Goal: Task Accomplishment & Management: Manage account settings

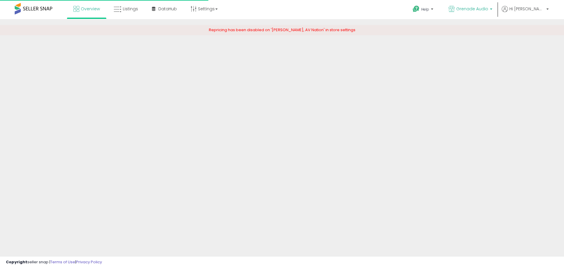
click at [493, 14] on link "Grenade Audio" at bounding box center [470, 9] width 53 height 19
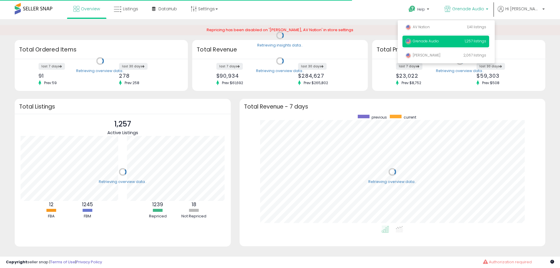
scroll to position [111, 294]
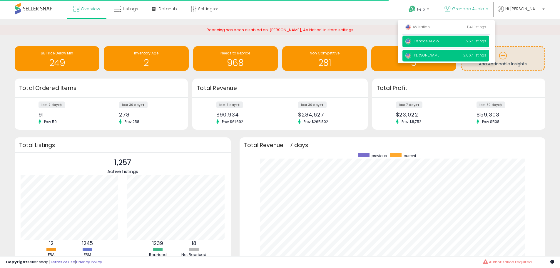
click at [486, 57] on span "2,067 listings" at bounding box center [474, 55] width 23 height 5
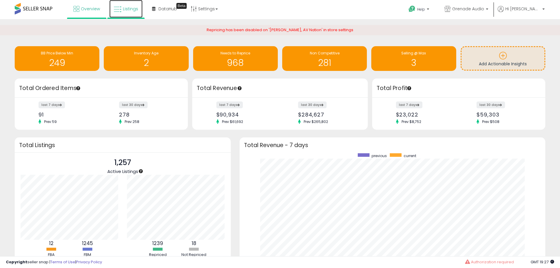
click at [132, 12] on link "Listings" at bounding box center [125, 9] width 33 height 18
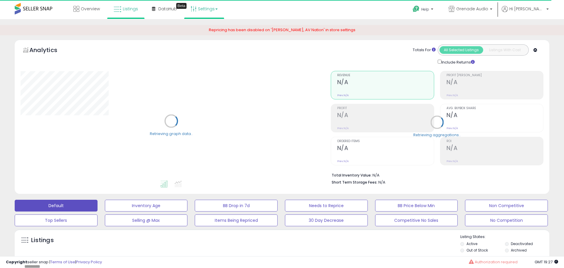
click at [207, 12] on link "Settings" at bounding box center [204, 9] width 36 height 18
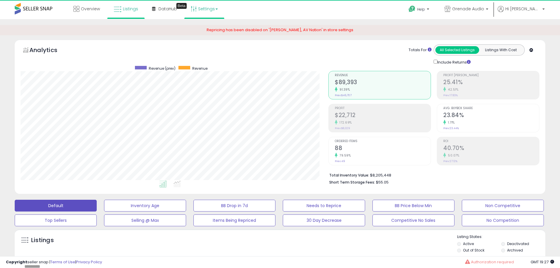
click at [207, 12] on link "Settings" at bounding box center [204, 9] width 36 height 18
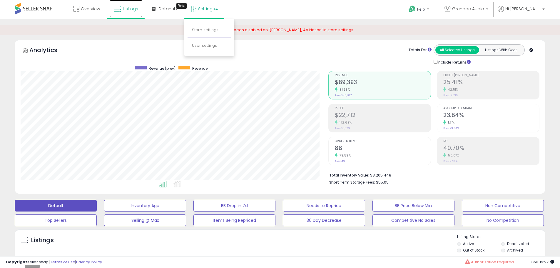
click at [123, 12] on link "Listings" at bounding box center [125, 9] width 33 height 18
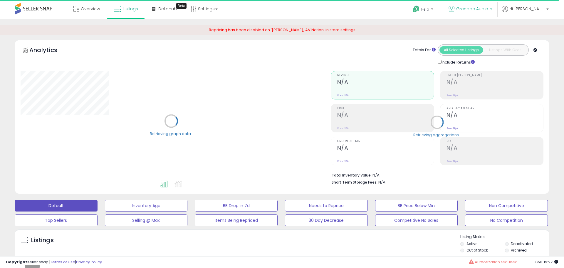
click at [488, 10] on span "Grenade Audio" at bounding box center [472, 9] width 32 height 6
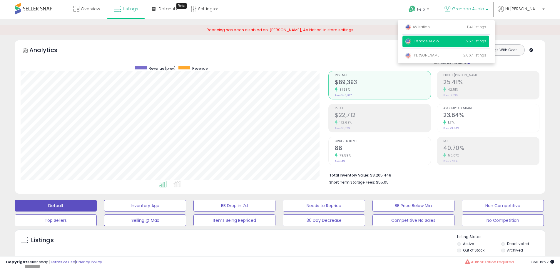
scroll to position [120, 308]
click at [467, 56] on p "Robertson AV 2,067 listings" at bounding box center [445, 56] width 87 height 12
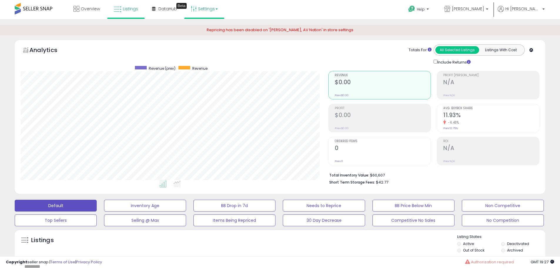
click at [207, 11] on link "Settings" at bounding box center [204, 9] width 36 height 18
click at [207, 32] on link "Store settings" at bounding box center [205, 30] width 26 height 6
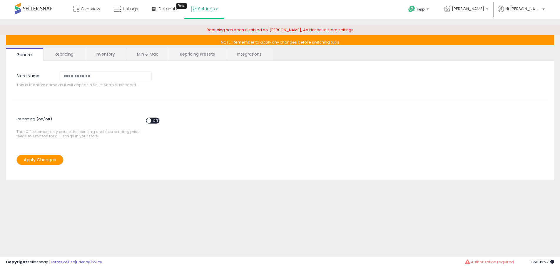
click at [252, 54] on link "Integrations" at bounding box center [249, 54] width 46 height 12
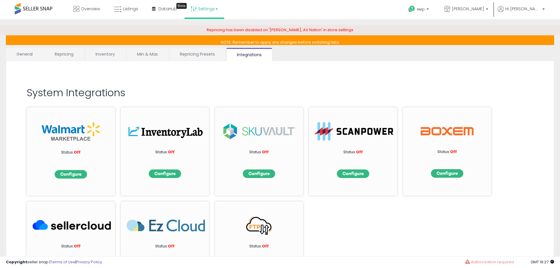
click at [35, 52] on link "General" at bounding box center [25, 54] width 38 height 12
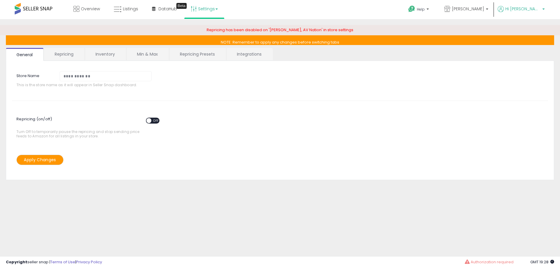
click at [540, 11] on span "Hi [PERSON_NAME]" at bounding box center [522, 9] width 35 height 6
click at [384, 111] on div "Repricing (on/off) ON OFF Turn Off to temporarily pause the repricing and stop …" at bounding box center [280, 126] width 544 height 30
click at [126, 12] on link "Listings" at bounding box center [125, 9] width 33 height 18
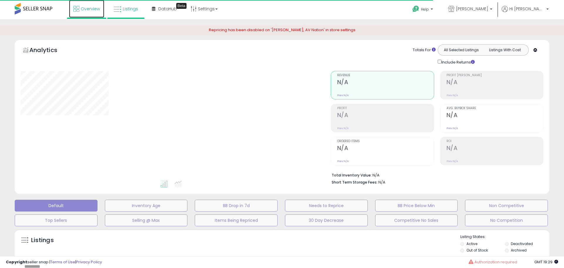
click at [84, 3] on link "Overview" at bounding box center [86, 9] width 35 height 18
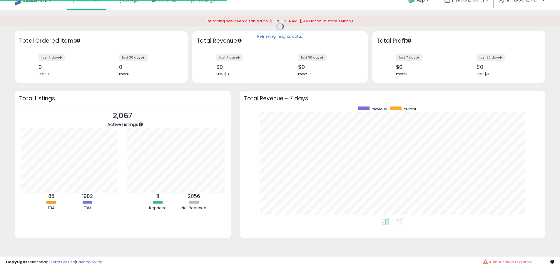
scroll to position [111, 294]
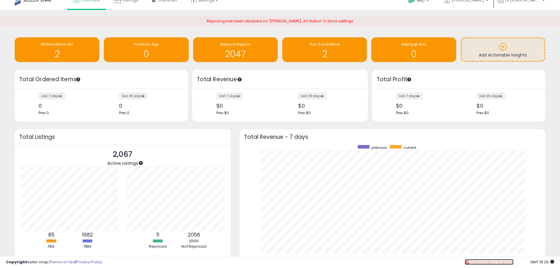
click at [499, 261] on span "Authorization required" at bounding box center [491, 262] width 43 height 6
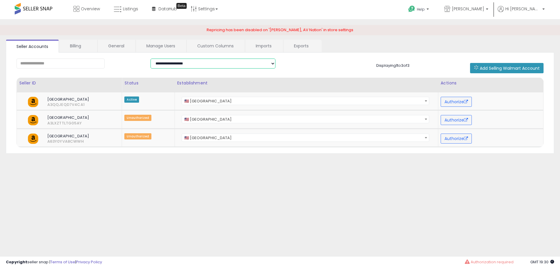
click at [249, 68] on select "**********" at bounding box center [212, 63] width 125 height 10
click at [451, 121] on button "Authorize" at bounding box center [455, 120] width 31 height 10
click at [444, 119] on button "Authorize" at bounding box center [455, 120] width 31 height 10
click at [488, 12] on p "[PERSON_NAME]" at bounding box center [466, 9] width 44 height 7
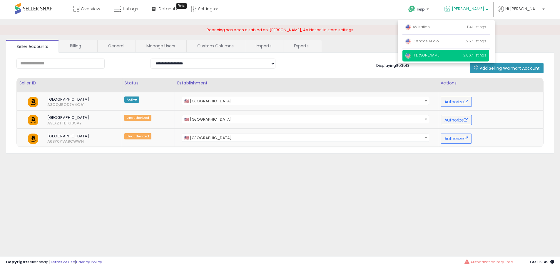
click at [440, 53] on span "[PERSON_NAME]" at bounding box center [422, 55] width 35 height 5
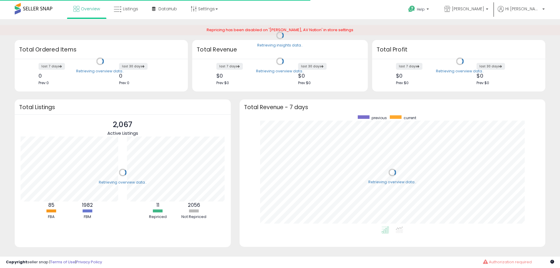
scroll to position [111, 294]
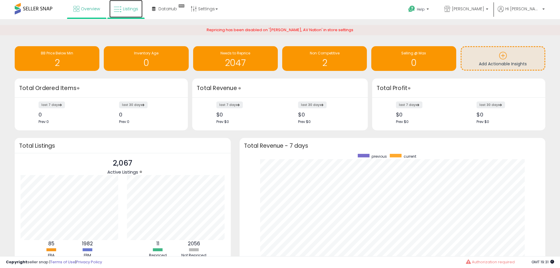
click at [124, 12] on link "Listings" at bounding box center [125, 9] width 33 height 18
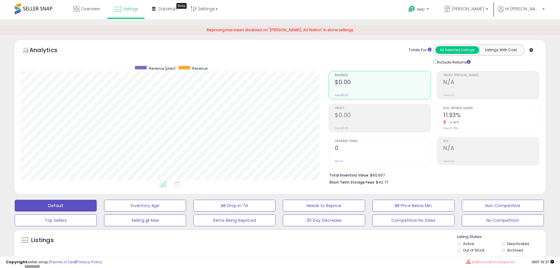
scroll to position [120, 308]
click at [207, 16] on link "Settings" at bounding box center [204, 9] width 36 height 18
click at [198, 32] on link "Store settings" at bounding box center [205, 30] width 26 height 6
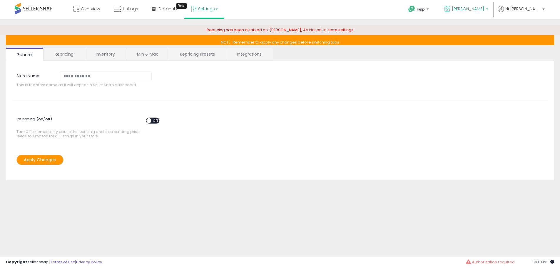
click at [492, 3] on link "[PERSON_NAME]" at bounding box center [466, 9] width 53 height 19
click at [130, 15] on link "Listings" at bounding box center [125, 9] width 33 height 18
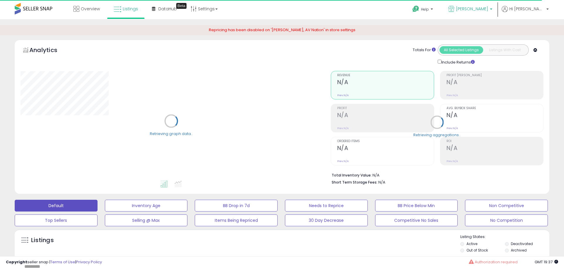
click at [488, 9] on span "[PERSON_NAME]" at bounding box center [472, 9] width 32 height 6
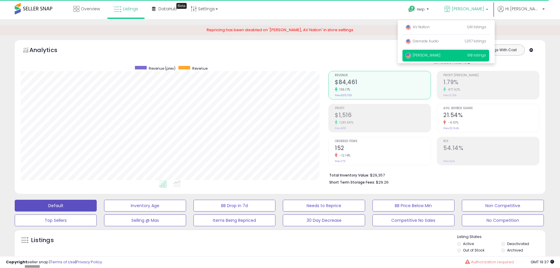
scroll to position [120, 308]
click at [486, 43] on span "1,257 listings" at bounding box center [474, 40] width 21 height 5
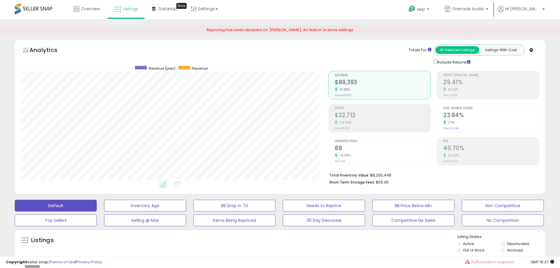
scroll to position [120, 308]
click at [484, 9] on span "Grenade Audio" at bounding box center [468, 9] width 32 height 6
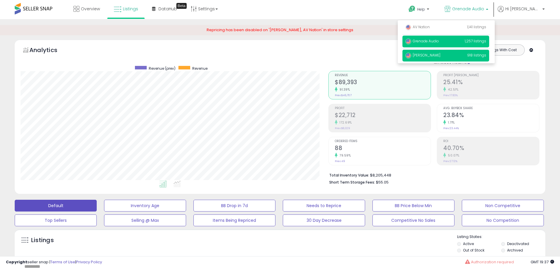
click at [486, 55] on span "918 listings" at bounding box center [476, 55] width 19 height 5
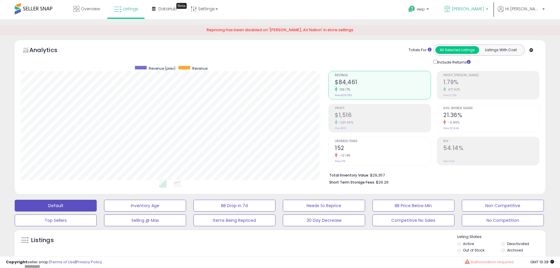
click at [484, 11] on span "[PERSON_NAME]" at bounding box center [468, 9] width 32 height 6
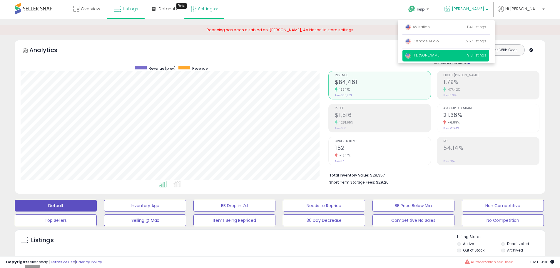
click at [203, 11] on link "Settings" at bounding box center [204, 9] width 36 height 18
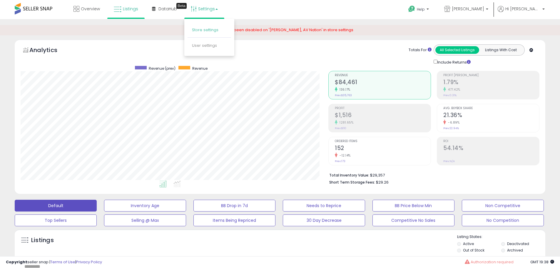
click at [203, 31] on link "Store settings" at bounding box center [205, 30] width 26 height 6
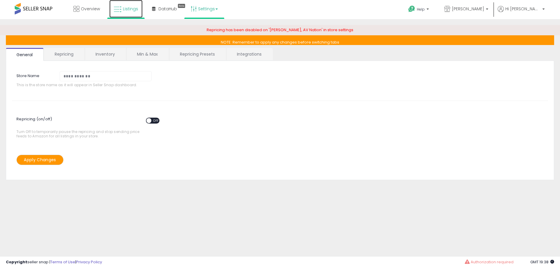
click at [129, 14] on link "Listings" at bounding box center [125, 9] width 33 height 18
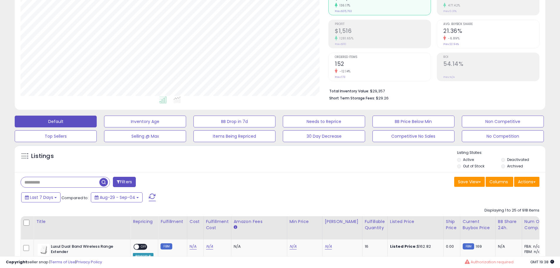
scroll to position [120, 308]
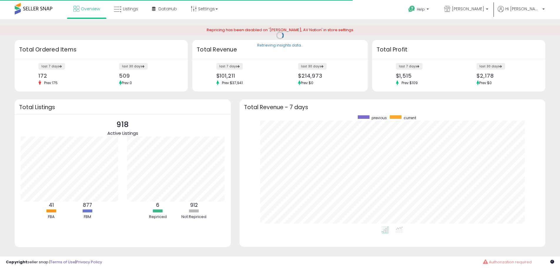
scroll to position [111, 294]
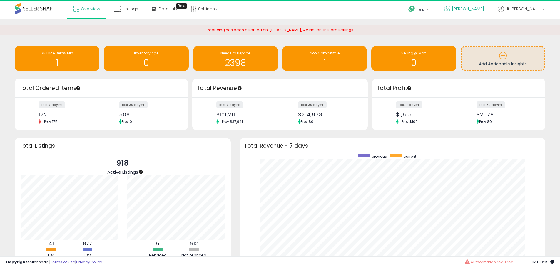
click at [492, 2] on link "[PERSON_NAME]" at bounding box center [466, 9] width 53 height 19
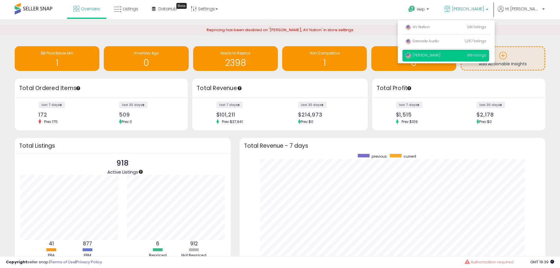
click at [542, 108] on div "last 7 days $1,515 Prev: $109 last 30 days $2,178 Prev: $0" at bounding box center [458, 114] width 173 height 32
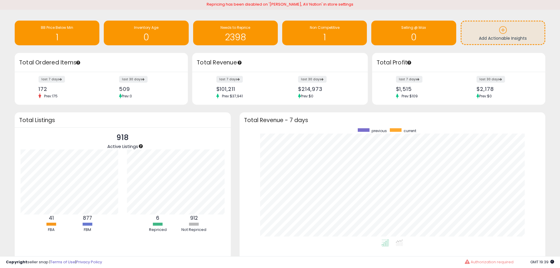
scroll to position [0, 0]
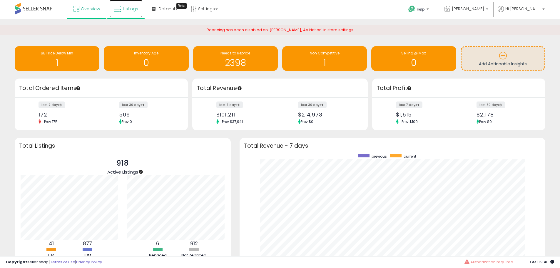
click at [122, 14] on link "Listings" at bounding box center [125, 9] width 33 height 18
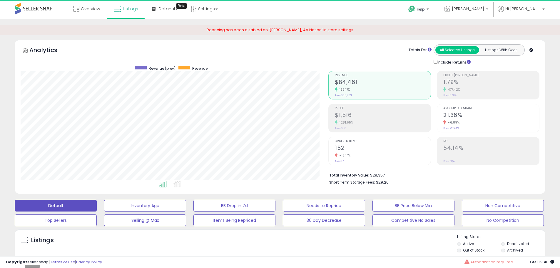
scroll to position [120, 308]
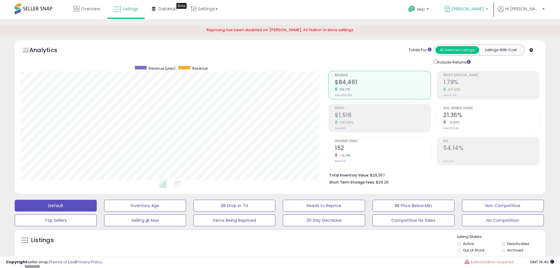
click at [484, 8] on span "[PERSON_NAME]" at bounding box center [468, 9] width 32 height 6
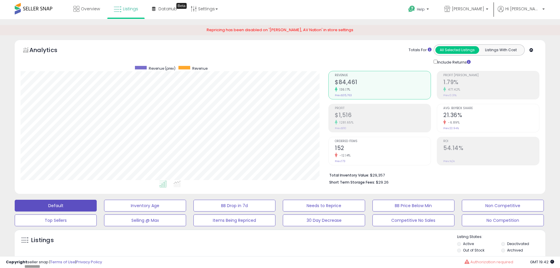
click at [196, 70] on span "Revenue" at bounding box center [199, 68] width 15 height 5
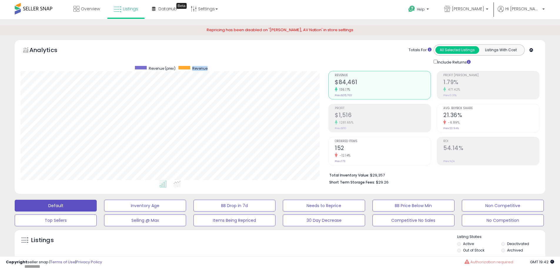
click at [196, 70] on span "Revenue" at bounding box center [199, 68] width 15 height 5
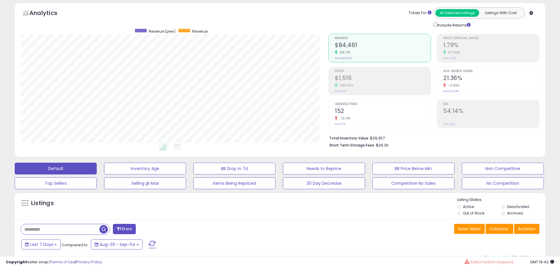
scroll to position [0, 0]
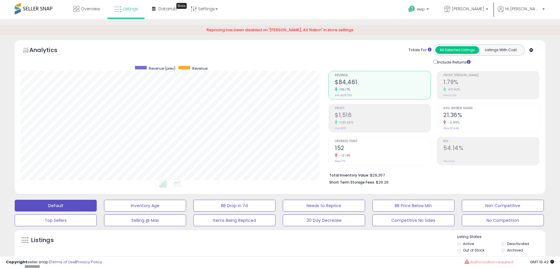
click at [198, 67] on span "Revenue" at bounding box center [199, 68] width 15 height 5
click at [163, 67] on span "Revenue (prev)" at bounding box center [162, 68] width 27 height 5
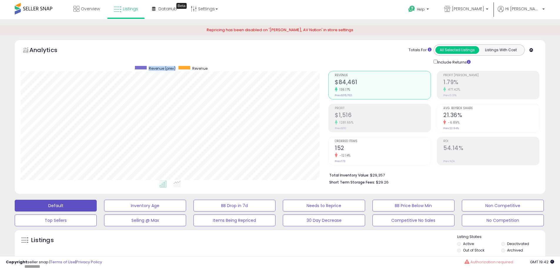
click at [163, 67] on span "Revenue (prev)" at bounding box center [162, 68] width 27 height 5
click at [165, 59] on div "Analytics Totals For All Selected Listings Listings With Cost Include Returns" at bounding box center [280, 54] width 519 height 21
click at [541, 15] on link "Hi [PERSON_NAME]" at bounding box center [520, 12] width 47 height 13
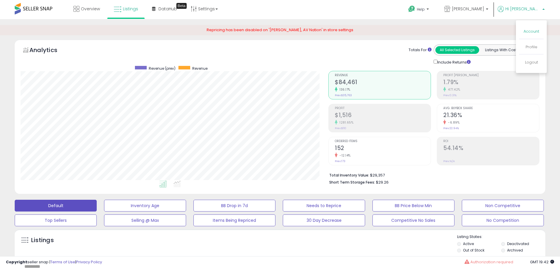
click at [533, 30] on link "Account" at bounding box center [531, 31] width 16 height 6
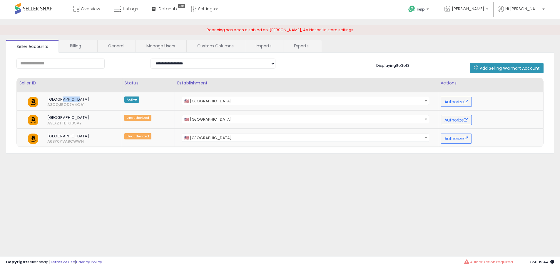
click at [429, 210] on div "**********" at bounding box center [280, 147] width 554 height 244
click at [27, 63] on input "text" at bounding box center [60, 63] width 88 height 10
click at [434, 188] on div "**********" at bounding box center [280, 147] width 554 height 244
click at [448, 187] on div "**********" at bounding box center [280, 147] width 554 height 244
click at [451, 212] on div "**********" at bounding box center [280, 147] width 554 height 244
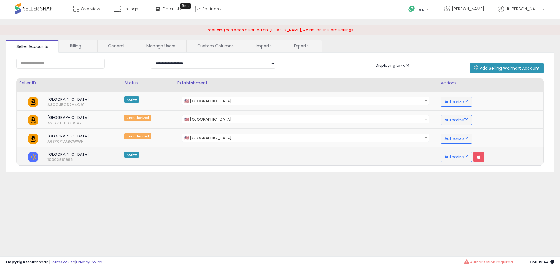
click at [105, 154] on span "[GEOGRAPHIC_DATA]" at bounding box center [76, 154] width 66 height 5
click at [100, 157] on span "[GEOGRAPHIC_DATA] 10002981966" at bounding box center [75, 157] width 75 height 11
click at [408, 102] on span "🇺🇸 [GEOGRAPHIC_DATA]" at bounding box center [305, 101] width 247 height 8
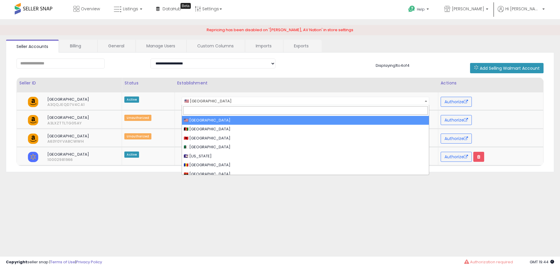
click at [336, 208] on div "**********" at bounding box center [280, 147] width 554 height 244
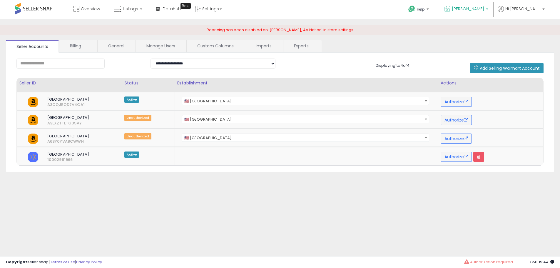
click at [492, 14] on link "[PERSON_NAME]" at bounding box center [466, 9] width 53 height 19
click at [484, 11] on span "[PERSON_NAME]" at bounding box center [468, 9] width 32 height 6
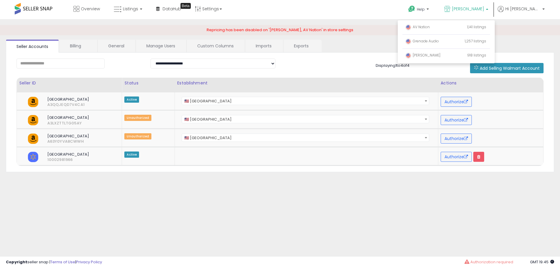
click at [360, 64] on div "**********" at bounding box center [280, 112] width 548 height 119
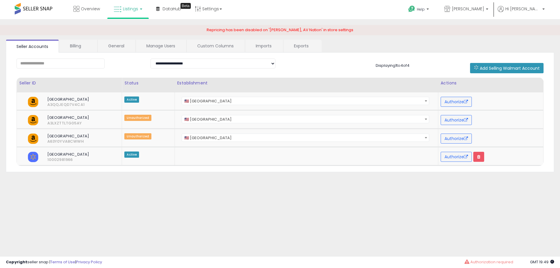
click at [123, 16] on link "Listings" at bounding box center [127, 9] width 37 height 18
click at [136, 29] on icon at bounding box center [133, 29] width 26 height 8
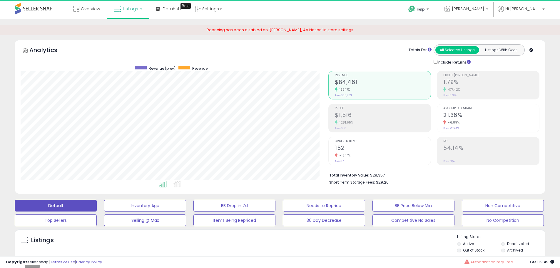
scroll to position [120, 308]
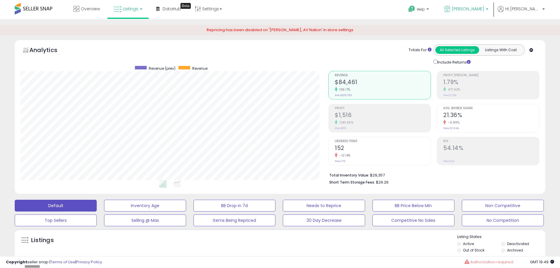
click at [484, 9] on span "[PERSON_NAME]" at bounding box center [468, 9] width 32 height 6
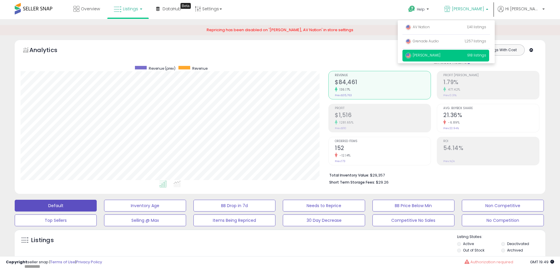
click at [400, 37] on div "Repricing has been disabled on '[PERSON_NAME], AV Nation' in store settings" at bounding box center [280, 32] width 568 height 15
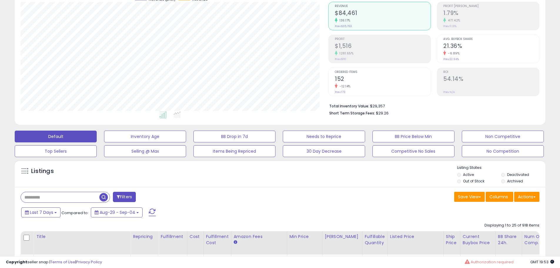
scroll to position [0, 0]
